Goal: Communication & Community: Answer question/provide support

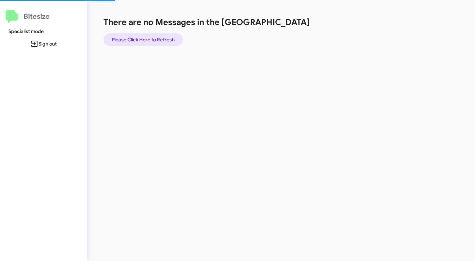
click at [169, 38] on span "Please Click Here to Refresh" at bounding box center [143, 39] width 63 height 13
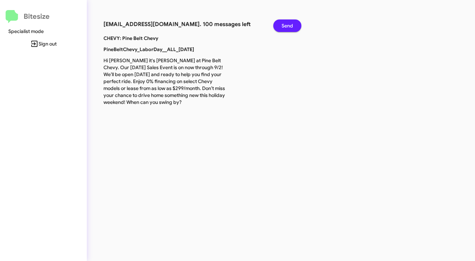
click at [289, 25] on span "Send" at bounding box center [287, 25] width 11 height 13
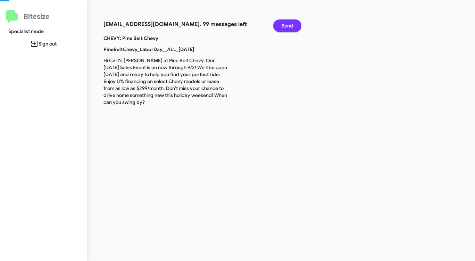
click at [289, 25] on span "Send" at bounding box center [287, 25] width 11 height 13
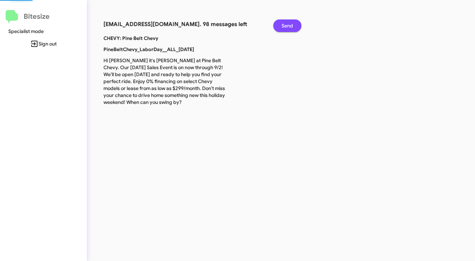
click at [289, 25] on span "Send" at bounding box center [287, 25] width 11 height 13
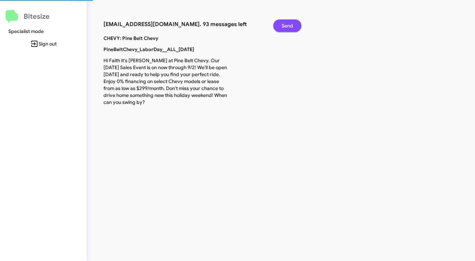
click at [289, 25] on span "Send" at bounding box center [287, 25] width 11 height 13
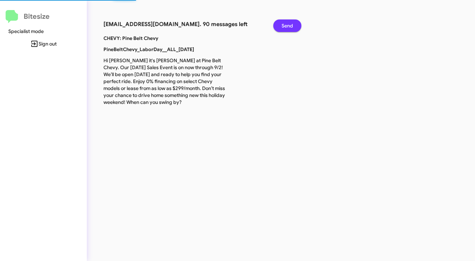
click at [289, 25] on span "Send" at bounding box center [287, 25] width 11 height 13
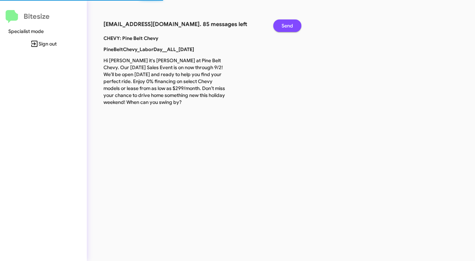
click at [288, 25] on span "Send" at bounding box center [287, 25] width 11 height 13
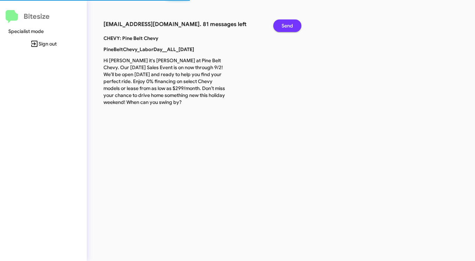
click at [288, 25] on span "Send" at bounding box center [287, 25] width 11 height 13
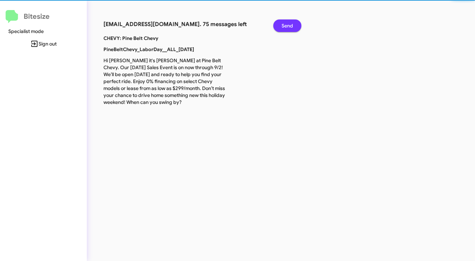
click at [288, 25] on span "Send" at bounding box center [287, 25] width 11 height 13
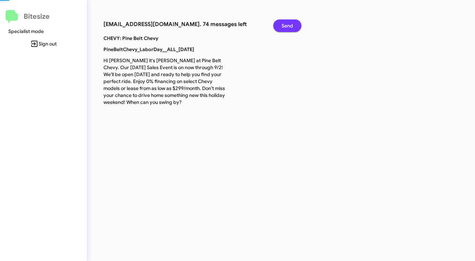
click at [288, 25] on span "Send" at bounding box center [287, 25] width 11 height 13
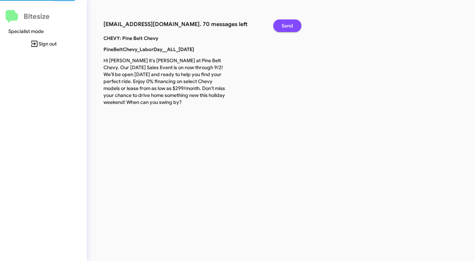
click at [288, 25] on span "Send" at bounding box center [287, 25] width 11 height 13
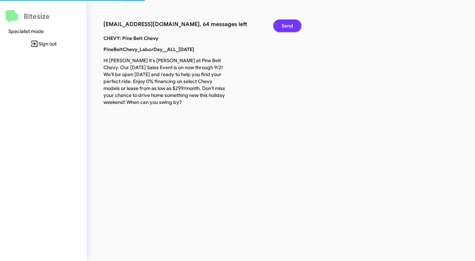
click at [288, 25] on span "Send" at bounding box center [287, 25] width 11 height 13
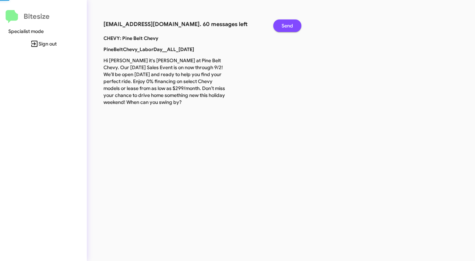
click at [288, 25] on span "Send" at bounding box center [287, 25] width 11 height 13
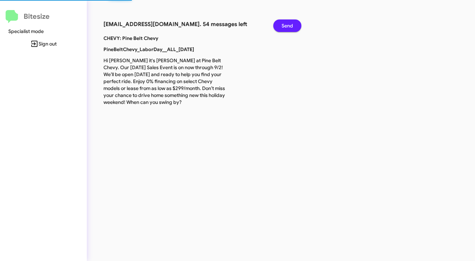
click at [287, 25] on span "Send" at bounding box center [287, 25] width 11 height 13
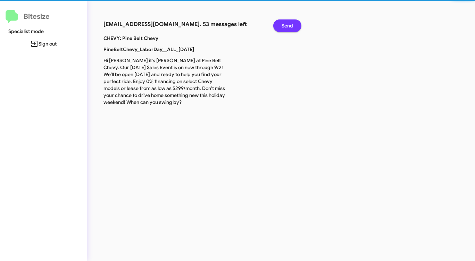
click at [287, 25] on span "Send" at bounding box center [287, 25] width 11 height 13
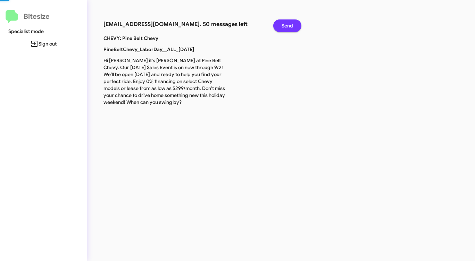
click at [287, 25] on span "Send" at bounding box center [287, 25] width 11 height 13
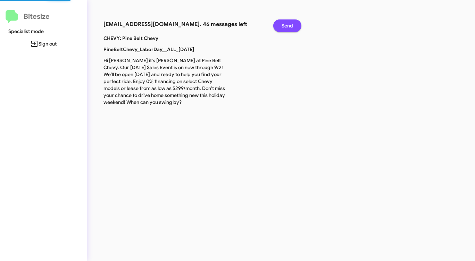
click at [287, 25] on span "Send" at bounding box center [287, 25] width 11 height 13
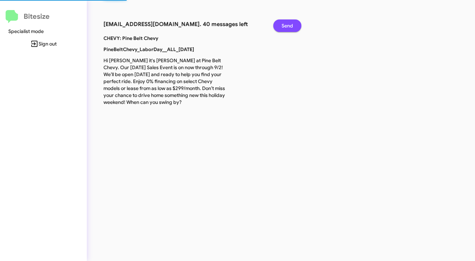
click at [287, 25] on span "Send" at bounding box center [287, 25] width 11 height 13
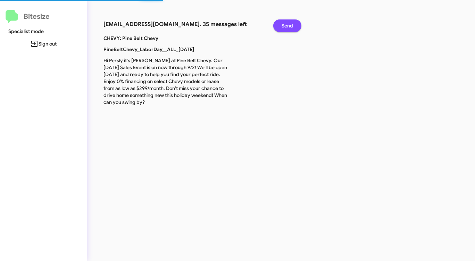
click at [287, 25] on span "Send" at bounding box center [287, 25] width 11 height 13
click at [286, 25] on span "Send" at bounding box center [287, 25] width 11 height 13
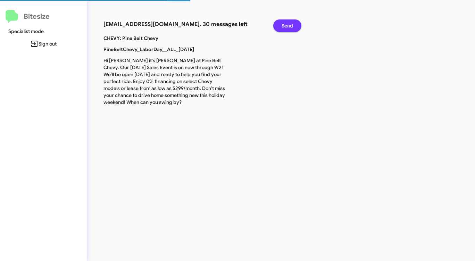
click at [286, 25] on span "Send" at bounding box center [287, 25] width 11 height 13
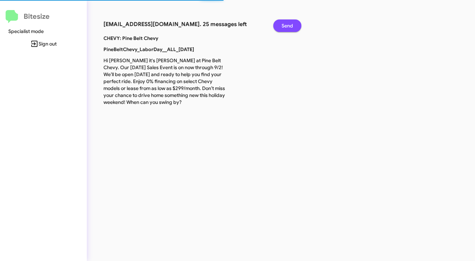
click at [286, 25] on span "Send" at bounding box center [287, 25] width 11 height 13
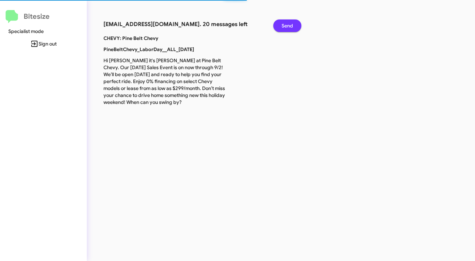
click at [285, 25] on span "Send" at bounding box center [287, 25] width 11 height 13
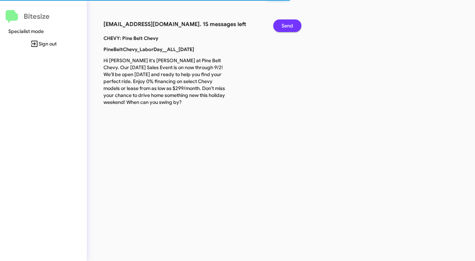
click at [285, 25] on span "Send" at bounding box center [287, 25] width 11 height 13
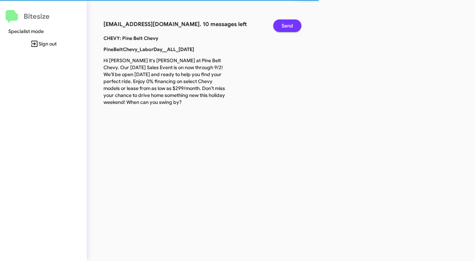
click at [285, 25] on span "Send" at bounding box center [287, 25] width 11 height 13
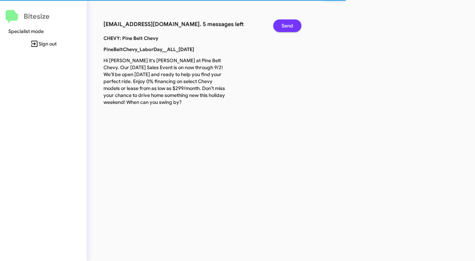
click at [285, 25] on span "Send" at bounding box center [287, 25] width 11 height 13
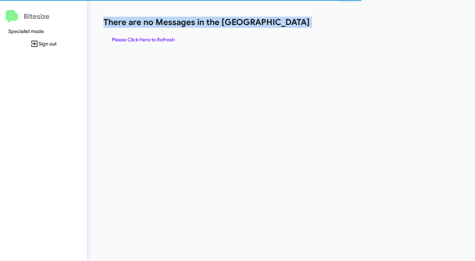
click at [285, 25] on h1 "There are no Messages in the [GEOGRAPHIC_DATA]" at bounding box center [248, 22] width 290 height 11
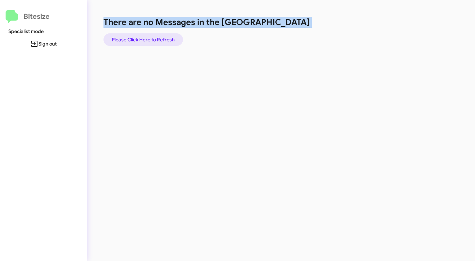
click at [160, 41] on span "Please Click Here to Refresh" at bounding box center [143, 39] width 63 height 13
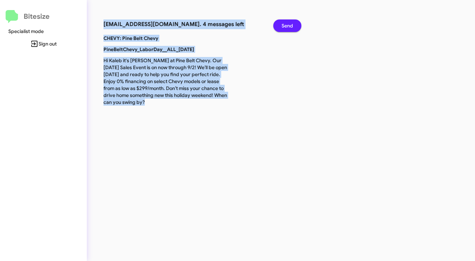
click at [297, 27] on button "Send" at bounding box center [287, 25] width 28 height 13
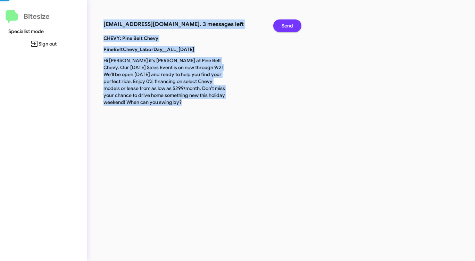
click at [297, 27] on button "Send" at bounding box center [287, 25] width 28 height 13
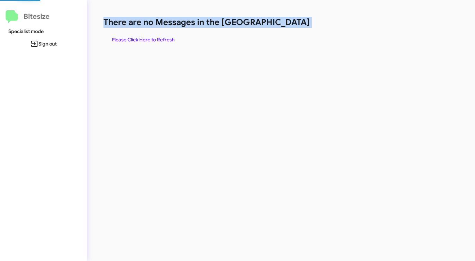
click at [297, 27] on h1 "There are no Messages in the [GEOGRAPHIC_DATA]" at bounding box center [248, 22] width 290 height 11
click at [163, 39] on span "Please Click Here to Refresh" at bounding box center [143, 39] width 63 height 13
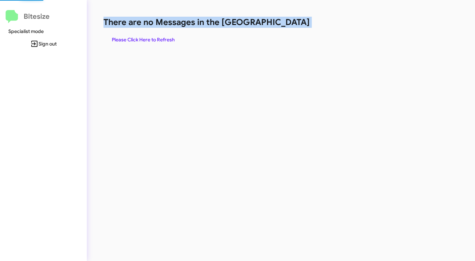
click at [163, 39] on span "Please Click Here to Refresh" at bounding box center [143, 39] width 63 height 13
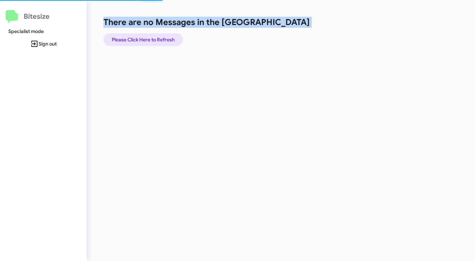
click at [164, 39] on span "Please Click Here to Refresh" at bounding box center [143, 39] width 63 height 13
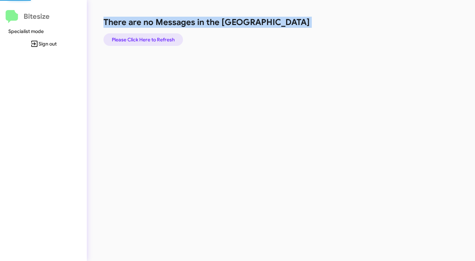
click at [164, 39] on span "Please Click Here to Refresh" at bounding box center [143, 39] width 63 height 13
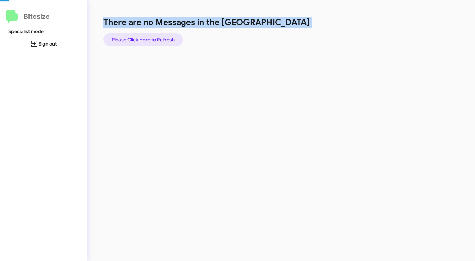
click at [164, 39] on span "Please Click Here to Refresh" at bounding box center [143, 39] width 63 height 13
click at [163, 39] on span "Please Click Here to Refresh" at bounding box center [143, 39] width 63 height 13
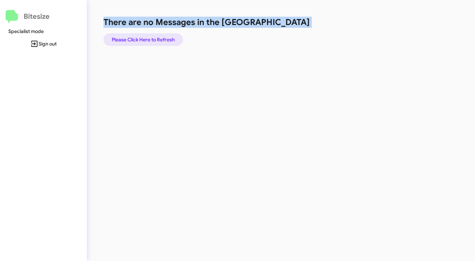
click at [163, 39] on span "Please Click Here to Refresh" at bounding box center [143, 39] width 63 height 13
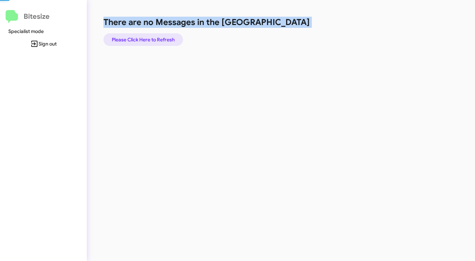
click at [163, 39] on span "Please Click Here to Refresh" at bounding box center [143, 39] width 63 height 13
